Goal: Find specific fact: Find specific fact

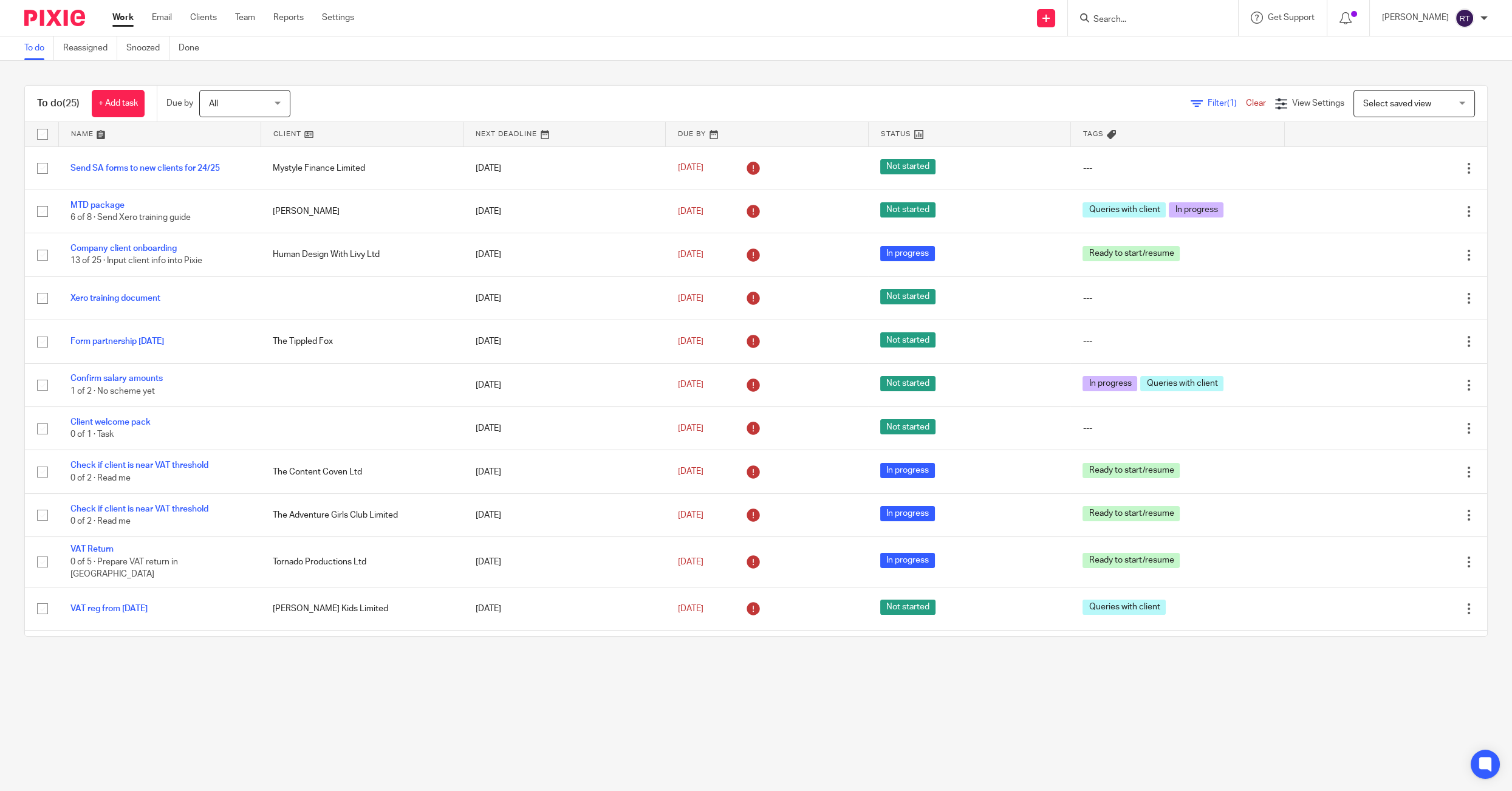
click at [1130, 14] on input "Search" at bounding box center [1146, 19] width 110 height 11
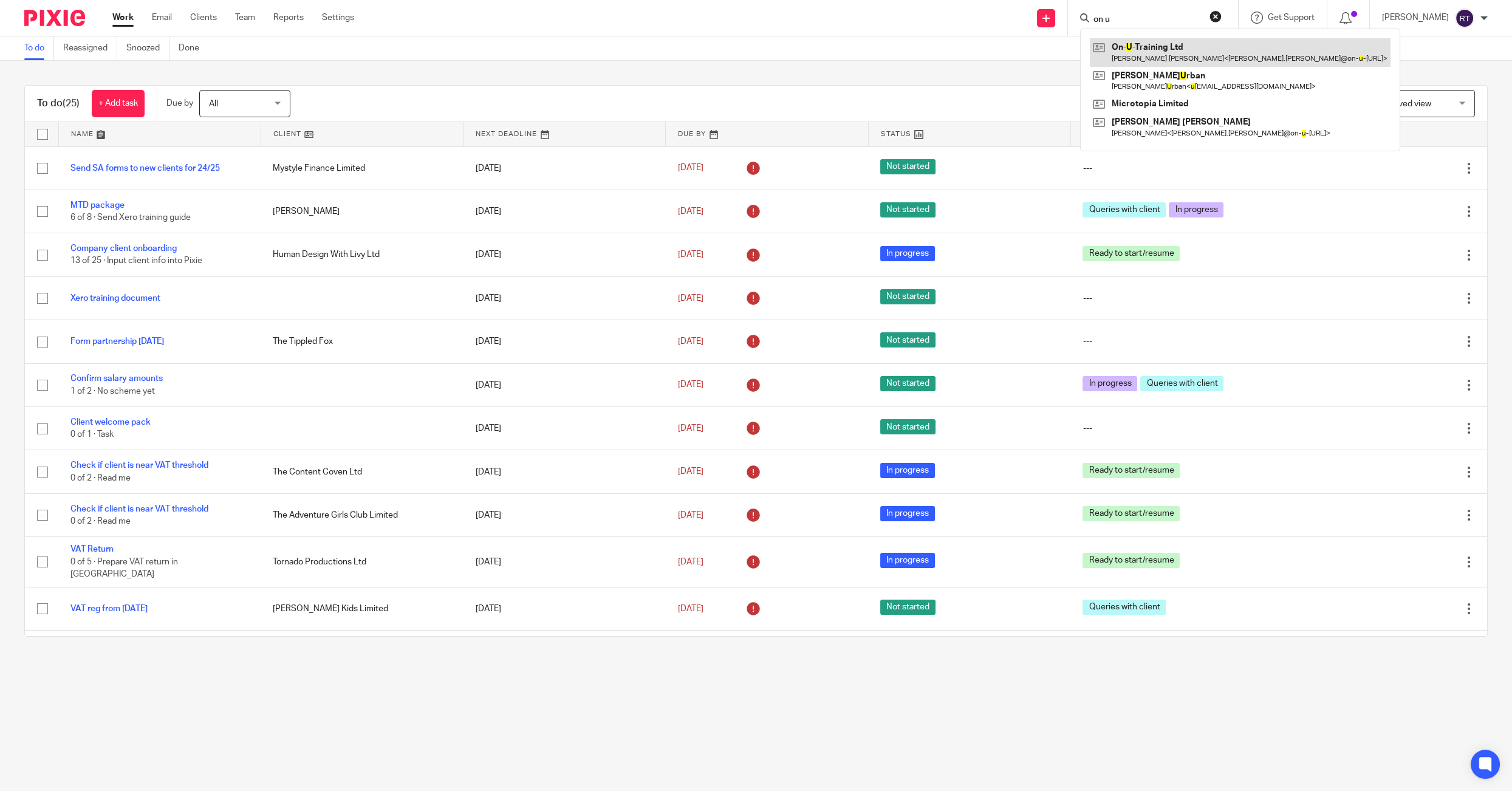
type input "on u"
click at [1243, 56] on link at bounding box center [1240, 52] width 301 height 28
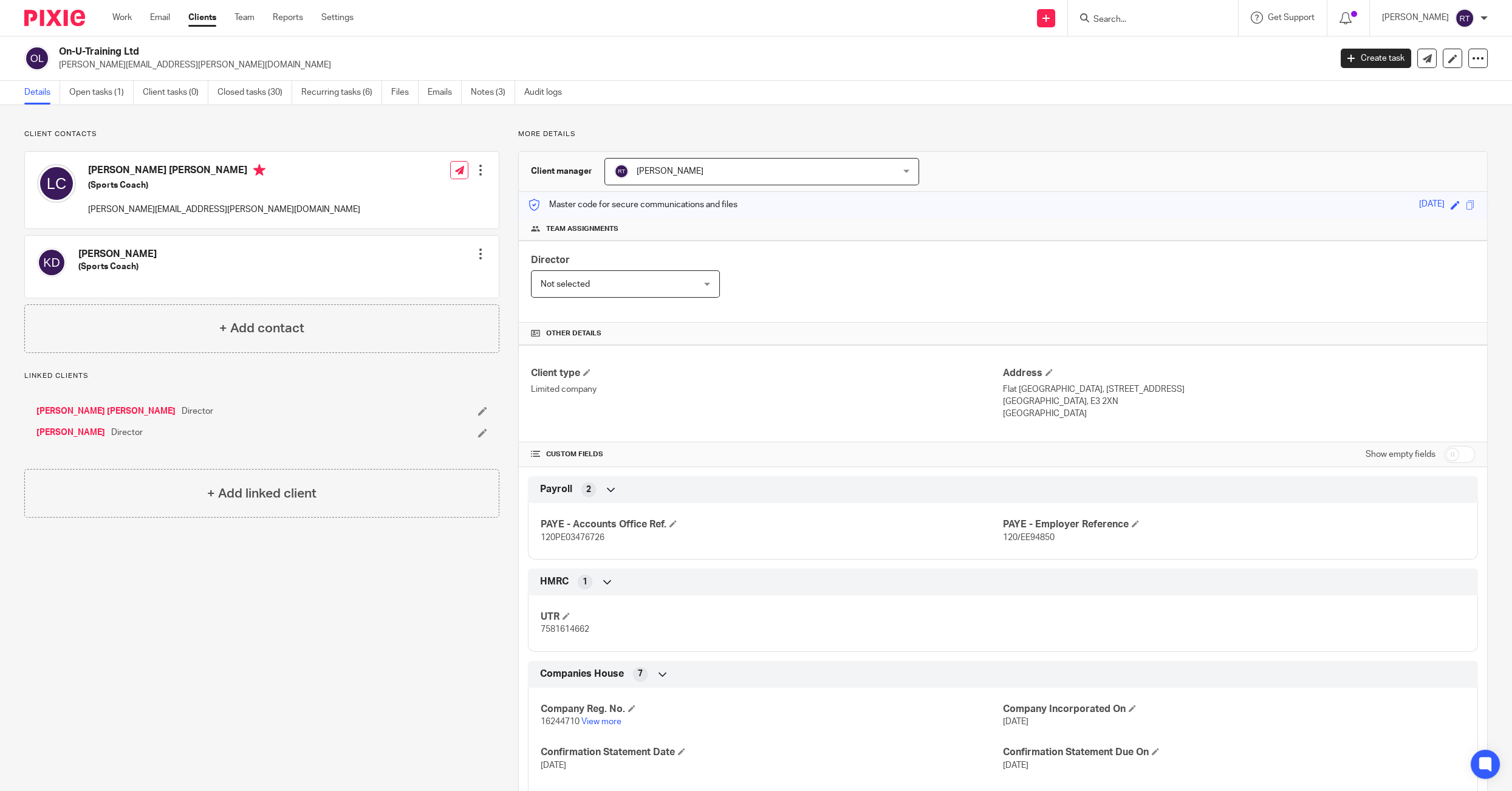
click at [548, 633] on p "7581614662" at bounding box center [771, 629] width 462 height 12
copy span "7581614662"
click at [123, 19] on link "Work" at bounding box center [121, 17] width 19 height 12
